Goal: Task Accomplishment & Management: Use online tool/utility

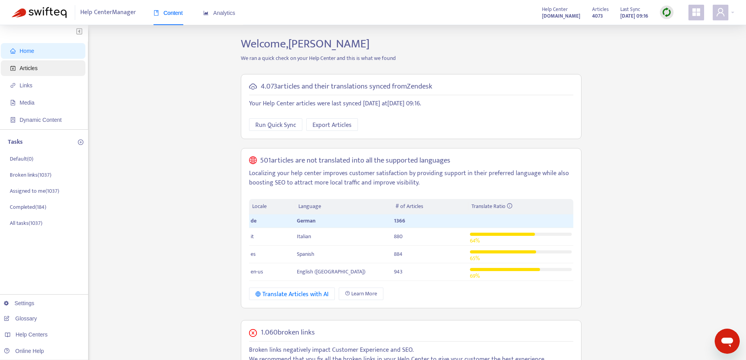
click at [64, 69] on span "Articles" at bounding box center [44, 68] width 69 height 16
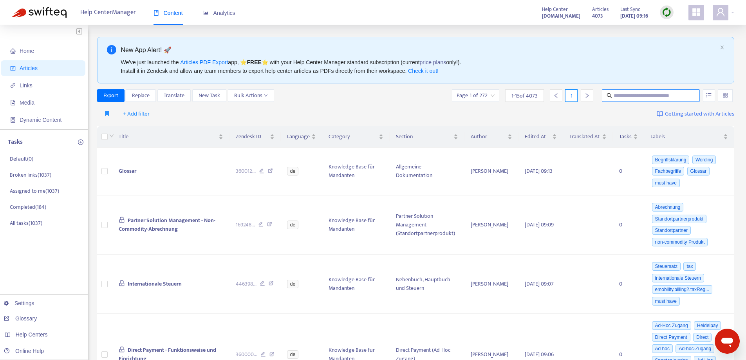
click at [664, 90] on span at bounding box center [651, 95] width 98 height 13
paste input "**********"
type input "**********"
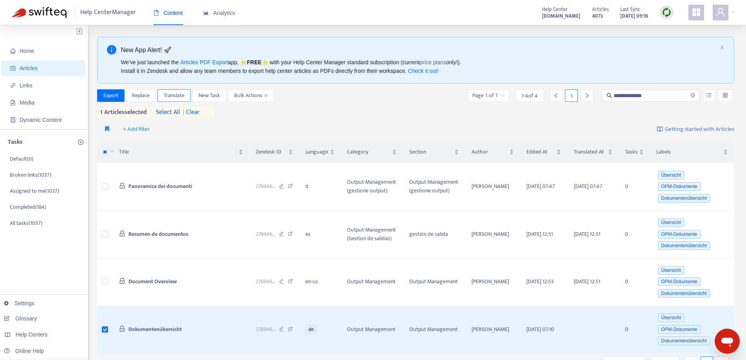
click at [183, 96] on span "Translate" at bounding box center [174, 95] width 21 height 9
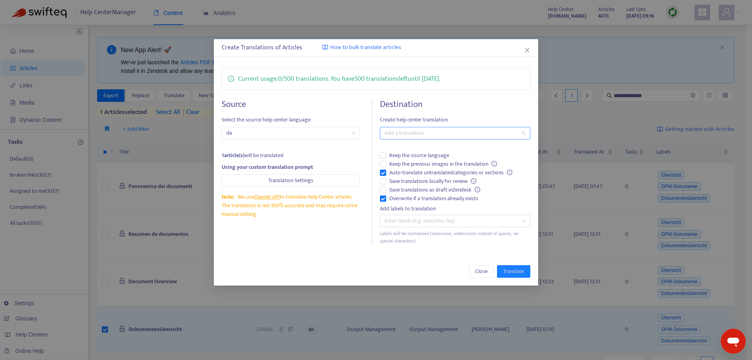
click at [431, 135] on div at bounding box center [451, 132] width 138 height 9
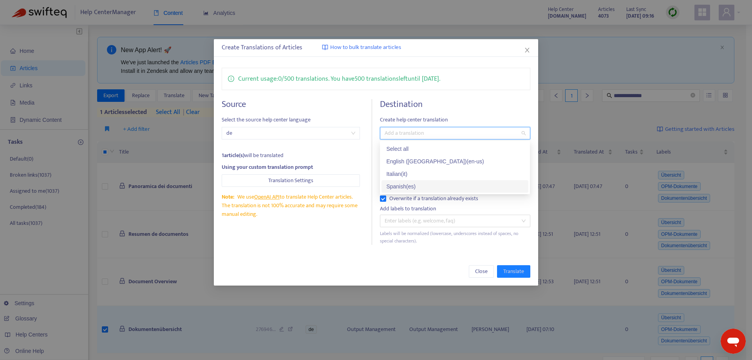
click at [420, 184] on div "Spanish ( es )" at bounding box center [454, 186] width 137 height 9
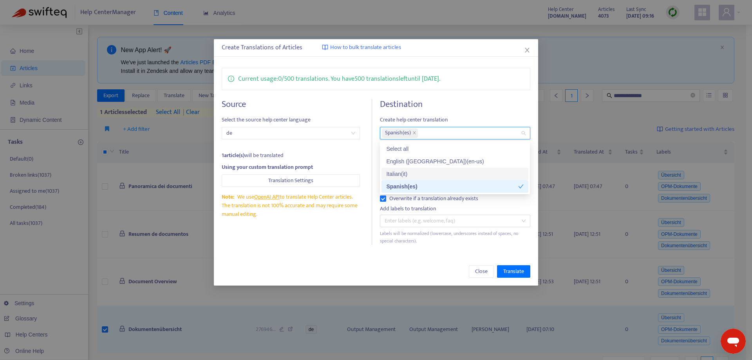
click at [419, 175] on div "Italian ( it )" at bounding box center [454, 174] width 137 height 9
click at [351, 254] on div "Create Translations of Articles How to bulk translate articles Current usage: 0…" at bounding box center [376, 162] width 324 height 246
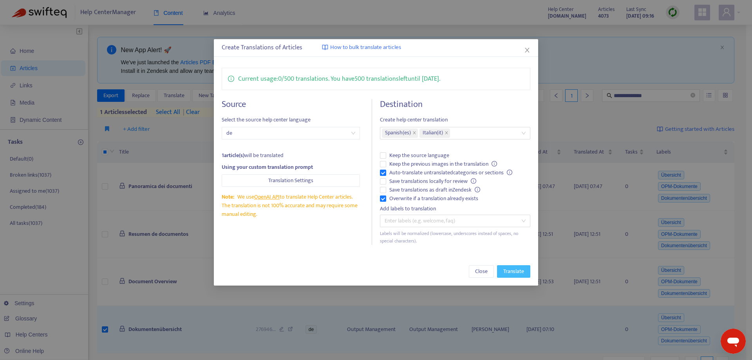
click at [516, 273] on span "Translate" at bounding box center [513, 271] width 21 height 9
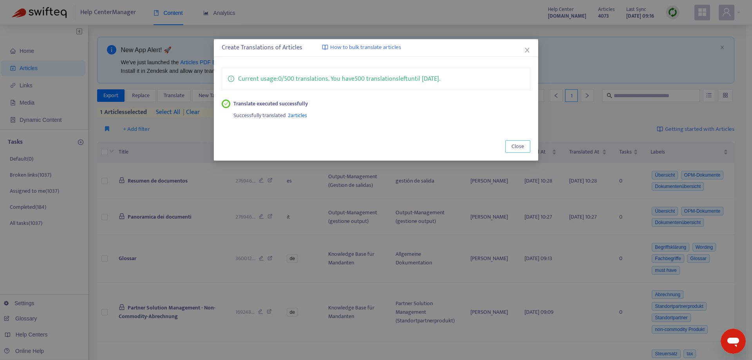
click at [516, 149] on span "Close" at bounding box center [517, 146] width 13 height 9
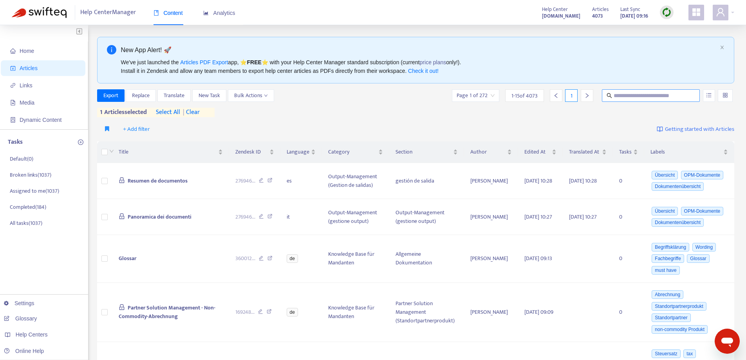
click at [625, 94] on input "text" at bounding box center [650, 95] width 75 height 9
click at [200, 110] on span "| clear" at bounding box center [190, 112] width 20 height 9
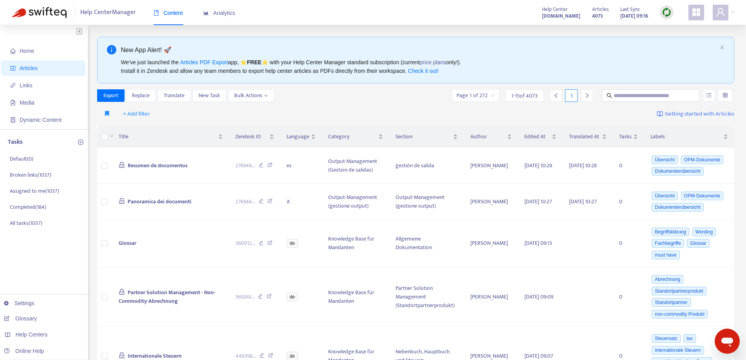
click at [201, 110] on div "+ Add filter Getting started with Articles" at bounding box center [415, 114] width 637 height 18
click at [619, 96] on input "text" at bounding box center [650, 95] width 75 height 9
paste input "**********"
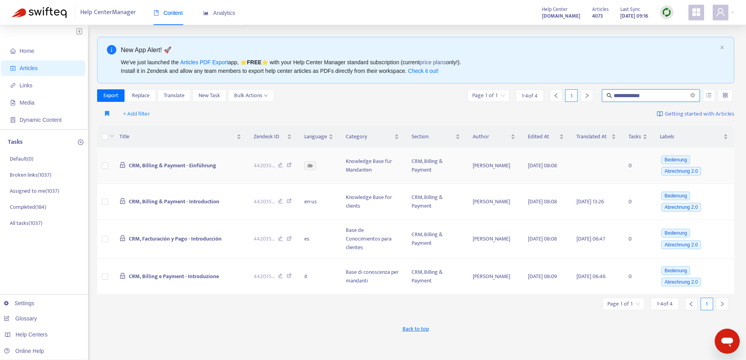
type input "**********"
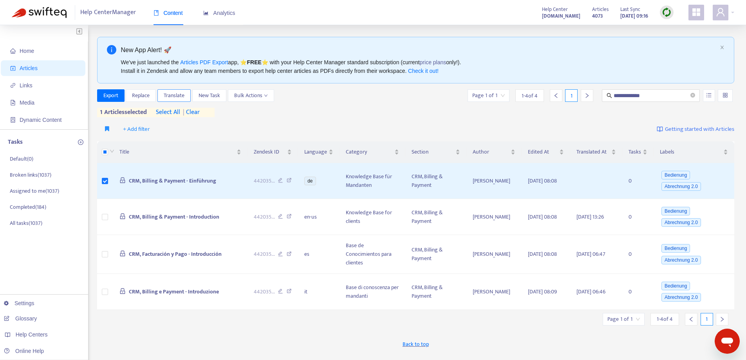
click at [168, 94] on span "Translate" at bounding box center [174, 95] width 21 height 9
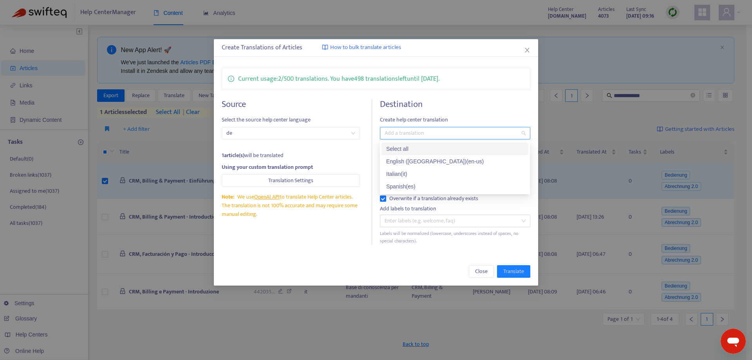
click at [429, 135] on div at bounding box center [451, 132] width 138 height 9
click at [407, 189] on div "Spanish ( es )" at bounding box center [454, 186] width 137 height 9
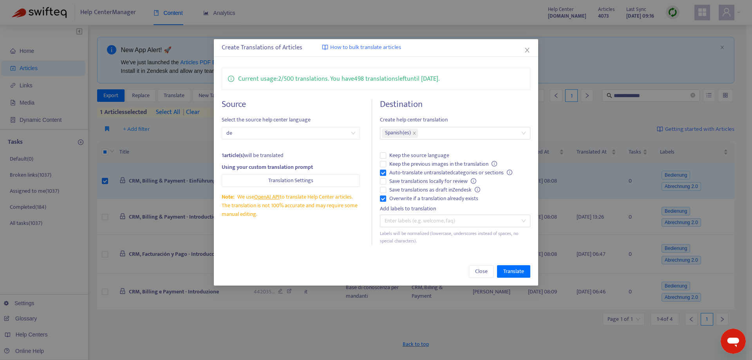
click at [386, 277] on div "Close Translate" at bounding box center [376, 271] width 324 height 28
click at [521, 269] on span "Translate" at bounding box center [513, 271] width 21 height 9
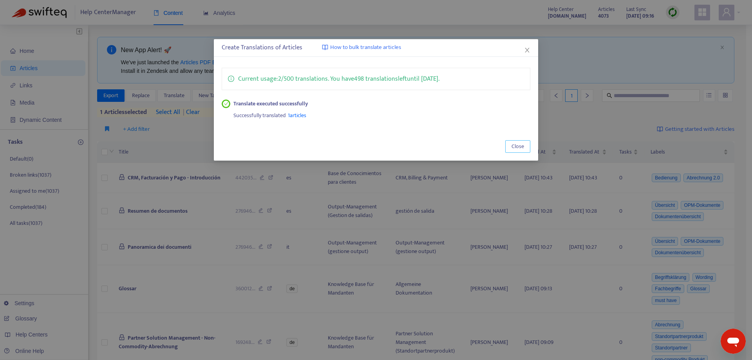
click at [521, 148] on span "Close" at bounding box center [517, 146] width 13 height 9
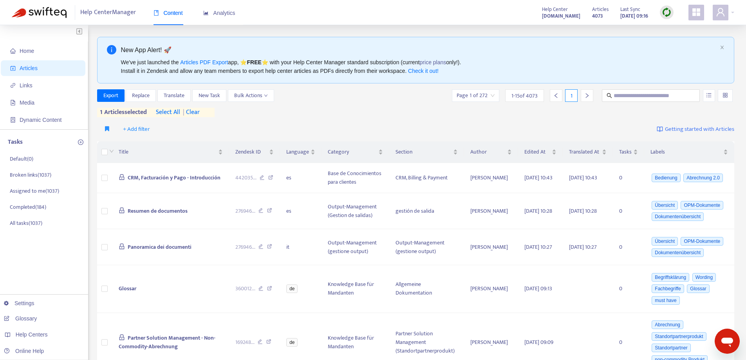
click at [197, 112] on span "| clear" at bounding box center [190, 112] width 20 height 9
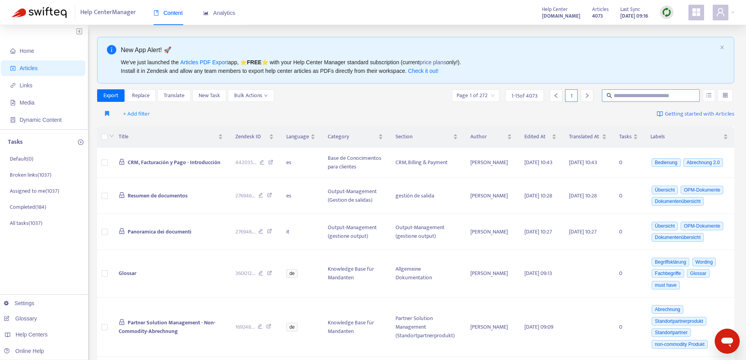
click at [637, 97] on input "text" at bounding box center [650, 95] width 75 height 9
paste input "**********"
type input "**********"
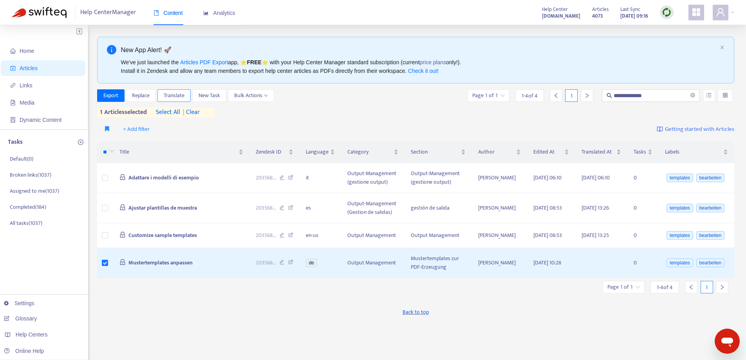
click at [163, 94] on button "Translate" at bounding box center [173, 95] width 33 height 13
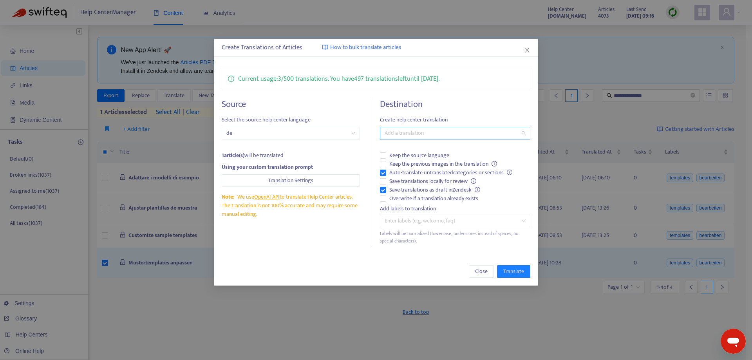
click at [414, 134] on div at bounding box center [451, 132] width 138 height 9
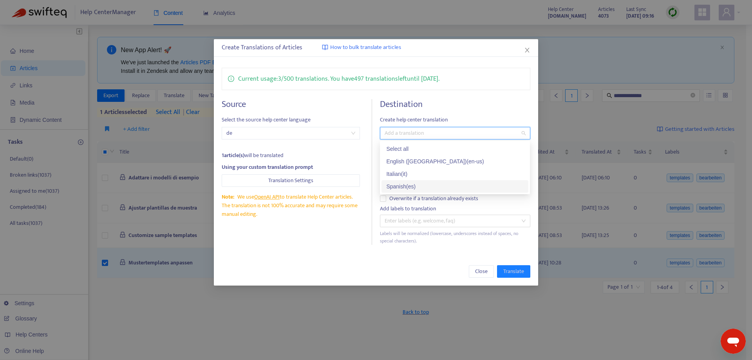
click at [417, 182] on div "Spanish ( es )" at bounding box center [454, 186] width 137 height 9
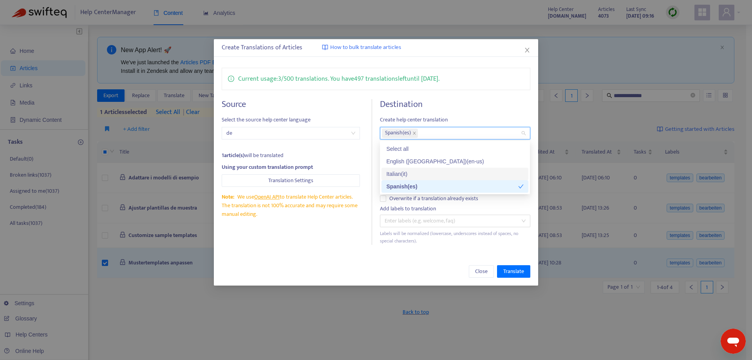
click at [413, 172] on div "Italian ( it )" at bounding box center [454, 174] width 137 height 9
drag, startPoint x: 414, startPoint y: 163, endPoint x: 405, endPoint y: 169, distance: 11.0
click at [414, 163] on div "English ([GEOGRAPHIC_DATA]) ( en-us )" at bounding box center [454, 161] width 137 height 9
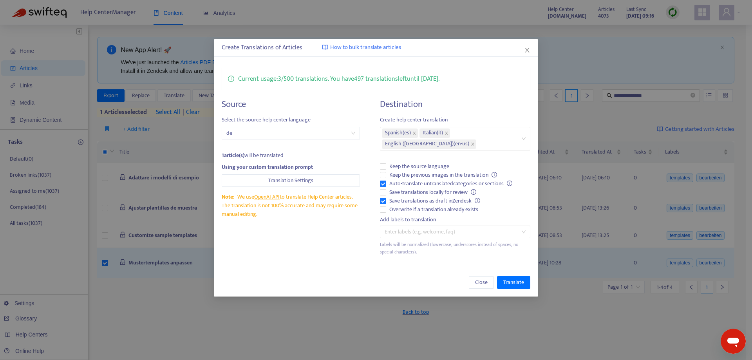
drag, startPoint x: 354, startPoint y: 240, endPoint x: 370, endPoint y: 218, distance: 27.6
click at [354, 240] on div "Source Select the source help center language de 1 article(s) will be translate…" at bounding box center [297, 177] width 150 height 157
click at [507, 278] on span "Translate" at bounding box center [513, 282] width 21 height 9
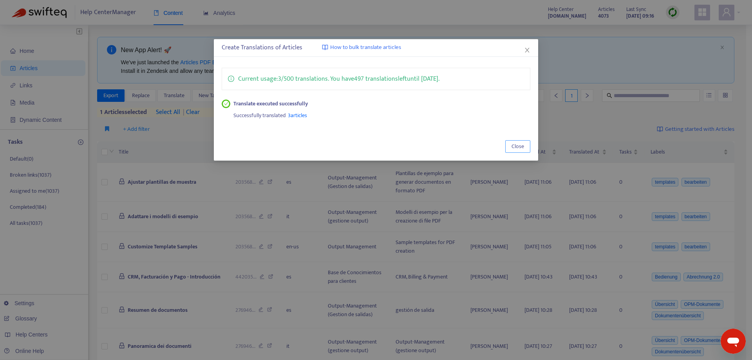
click at [522, 147] on span "Close" at bounding box center [517, 146] width 13 height 9
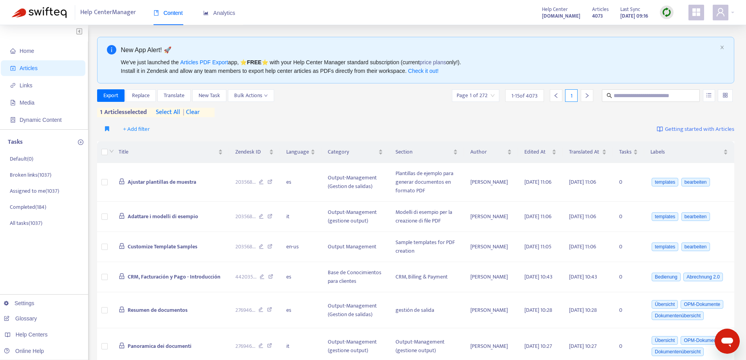
click at [195, 112] on span "| clear" at bounding box center [190, 112] width 20 height 9
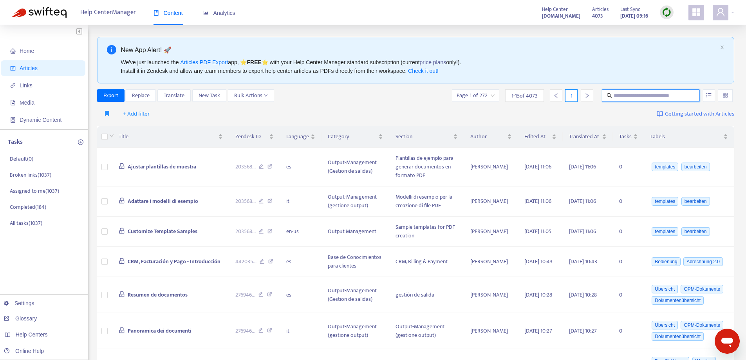
click at [620, 97] on input "text" at bounding box center [650, 95] width 75 height 9
paste input "**********"
type input "**********"
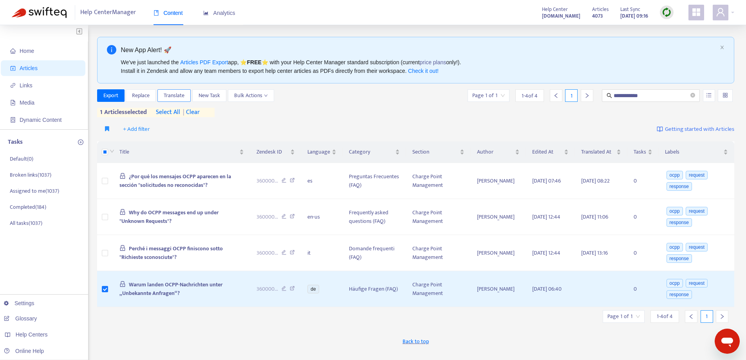
click at [177, 94] on span "Translate" at bounding box center [174, 95] width 21 height 9
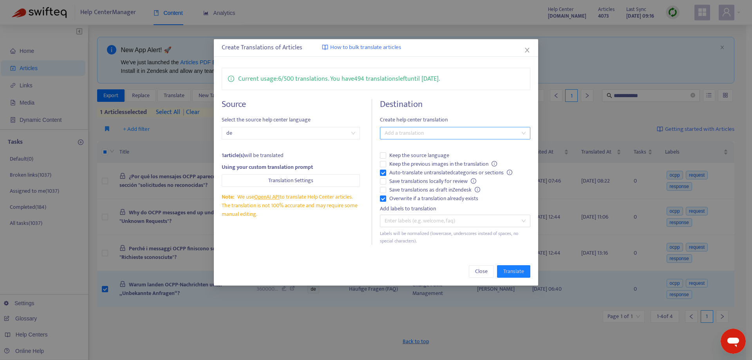
click at [412, 132] on div at bounding box center [451, 132] width 138 height 9
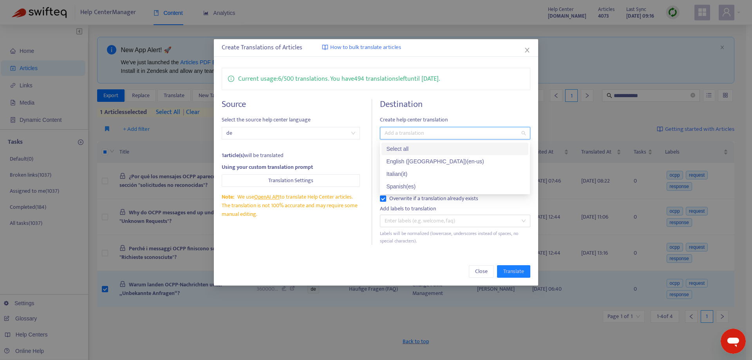
drag, startPoint x: 411, startPoint y: 151, endPoint x: 424, endPoint y: 170, distance: 23.3
click at [411, 151] on div "Select all" at bounding box center [454, 148] width 137 height 9
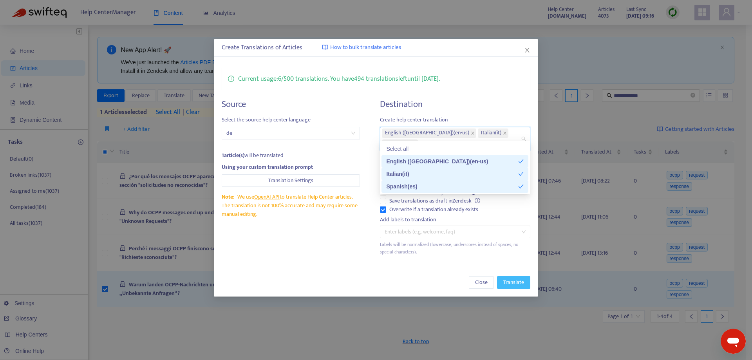
click at [507, 278] on span "Translate" at bounding box center [513, 282] width 21 height 9
